Goal: Task Accomplishment & Management: Use online tool/utility

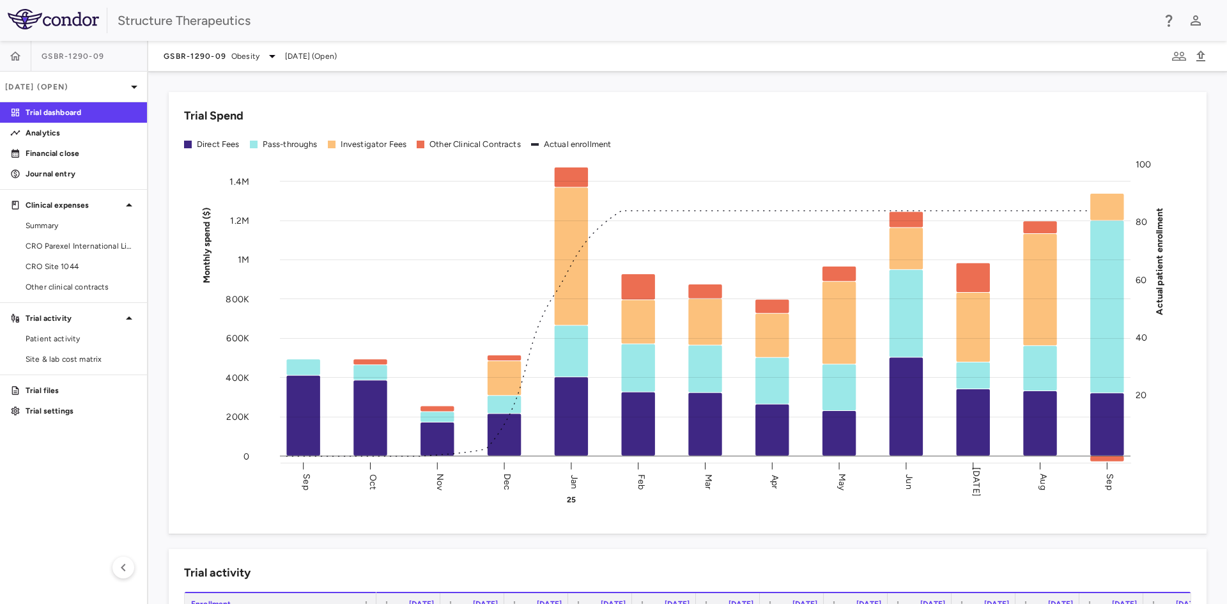
click at [340, 76] on div "Trial Spend Direct Fees Pass-throughs Investigator Fees Other Clinical Contract…" at bounding box center [687, 338] width 1078 height 532
click at [634, 79] on div "Trial Spend Direct Fees Pass-throughs Investigator Fees Other Clinical Contract…" at bounding box center [679, 305] width 1053 height 457
